Goal: Navigation & Orientation: Understand site structure

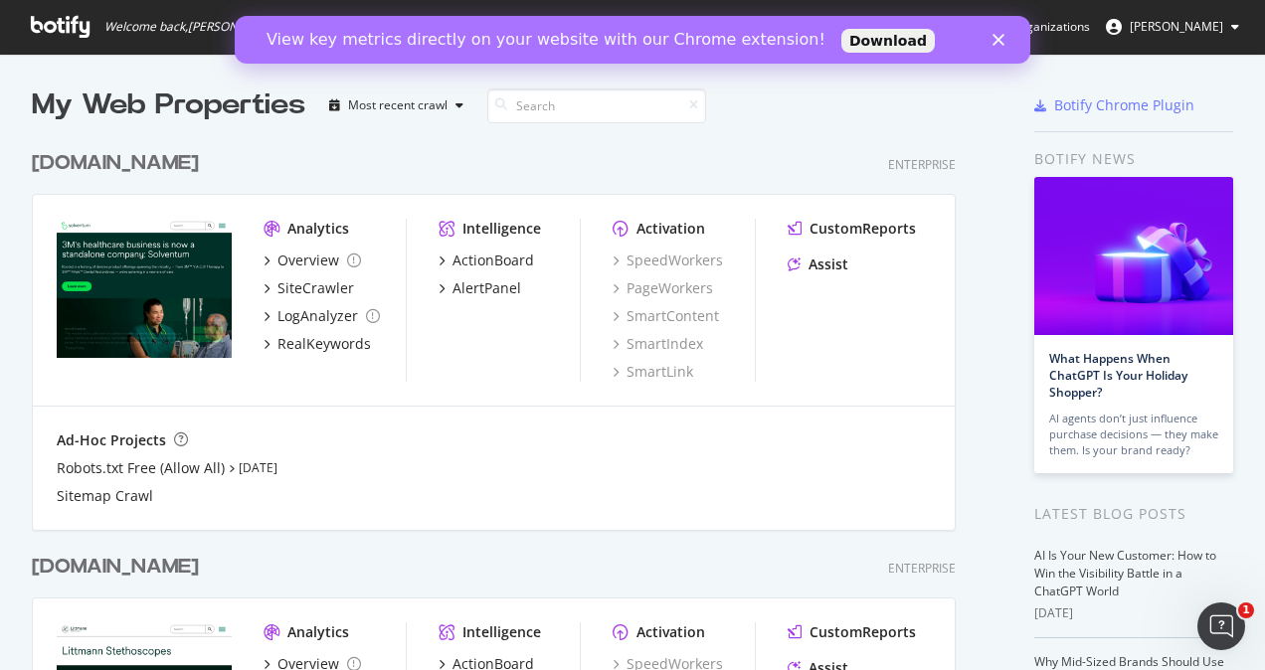
click at [994, 36] on polygon "Close" at bounding box center [998, 40] width 12 height 12
